Goal: Go to known website: Go to known website

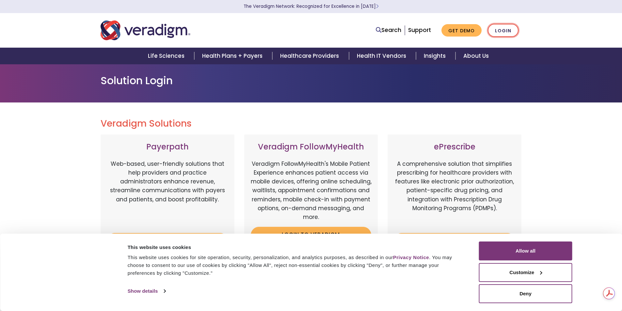
click at [502, 33] on link "Login" at bounding box center [503, 30] width 31 height 13
click at [500, 28] on link "Login" at bounding box center [503, 30] width 31 height 13
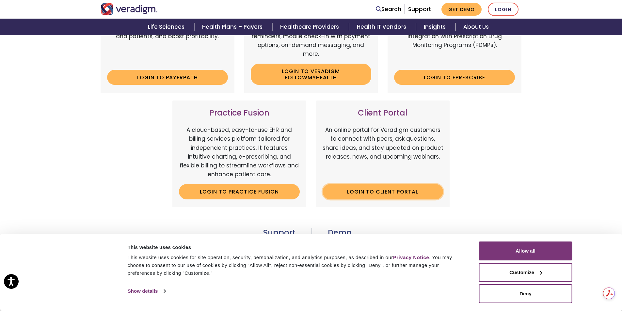
click at [372, 192] on link "Login to Client Portal" at bounding box center [383, 191] width 121 height 15
